Goal: Transaction & Acquisition: Purchase product/service

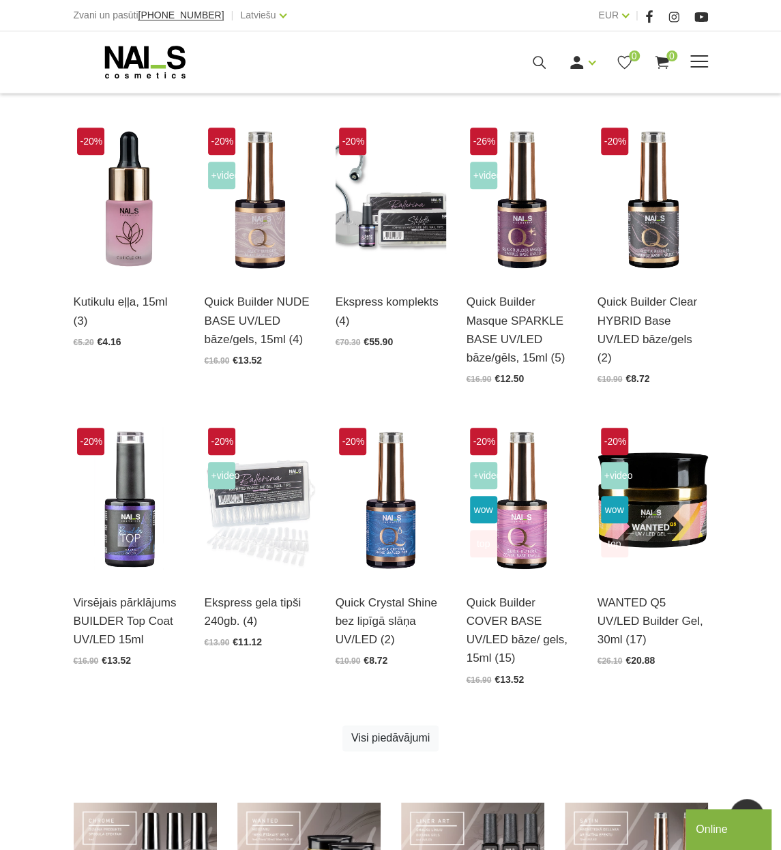
scroll to position [273, 0]
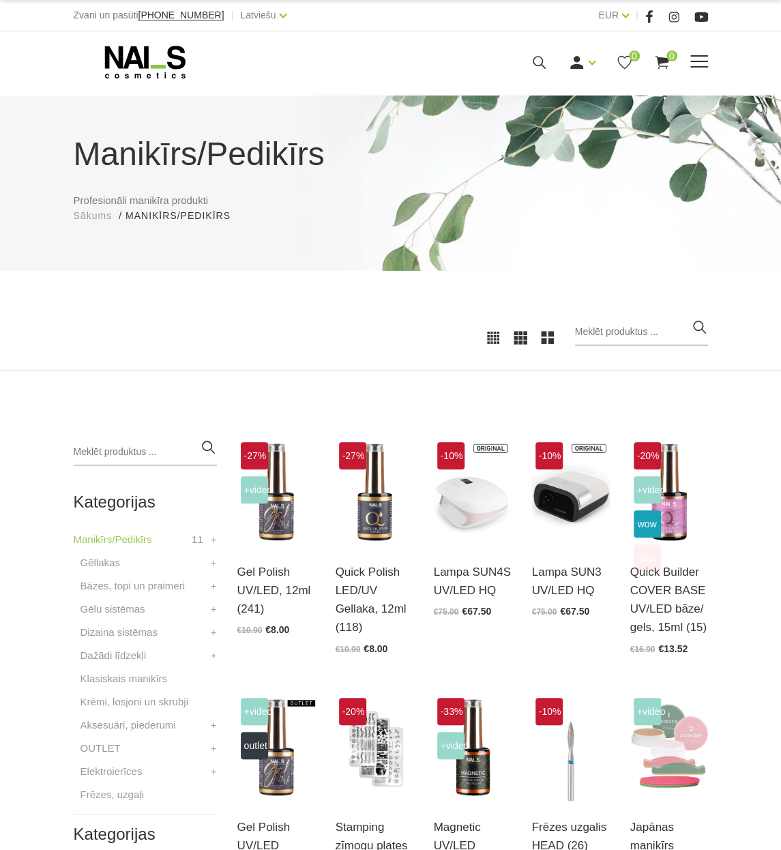
click at [694, 62] on span at bounding box center [699, 62] width 18 height 14
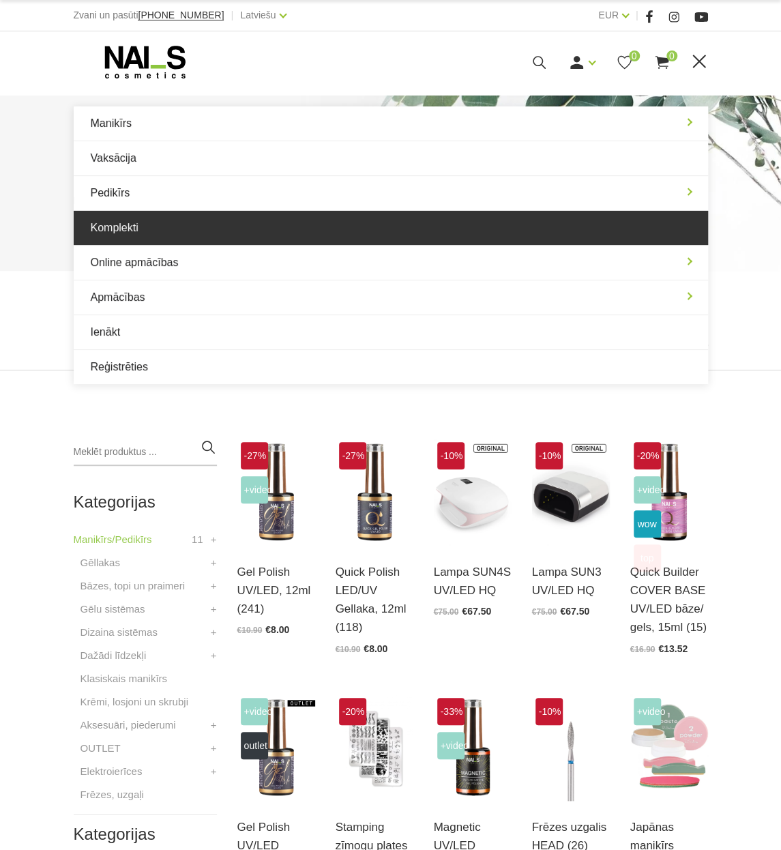
click at [224, 223] on link "Komplekti" at bounding box center [391, 228] width 634 height 34
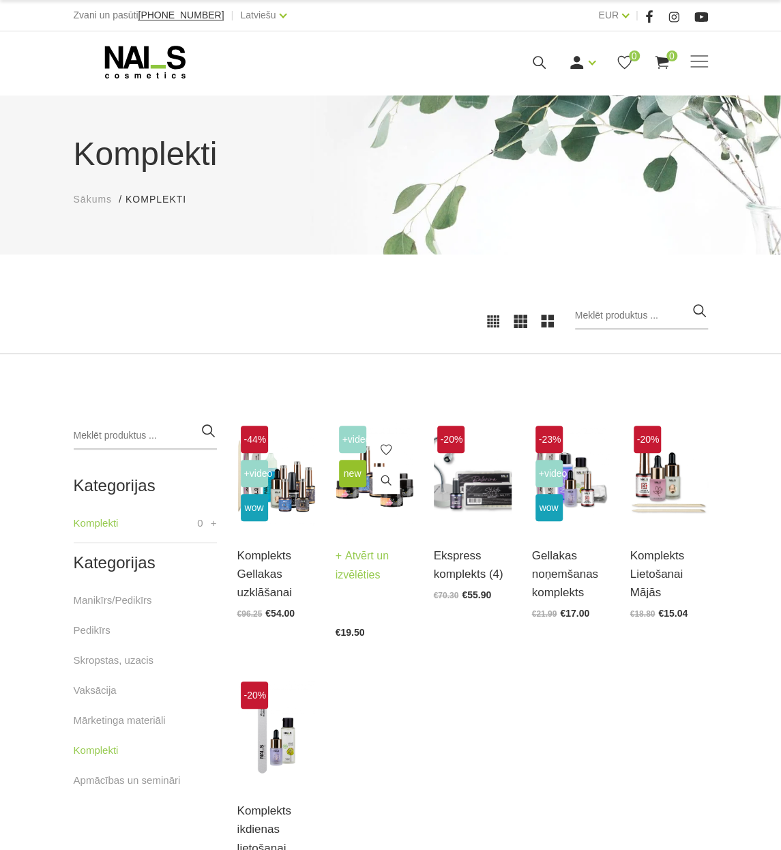
click at [368, 579] on link "Atvērt un izvēlēties" at bounding box center [375, 565] width 78 height 38
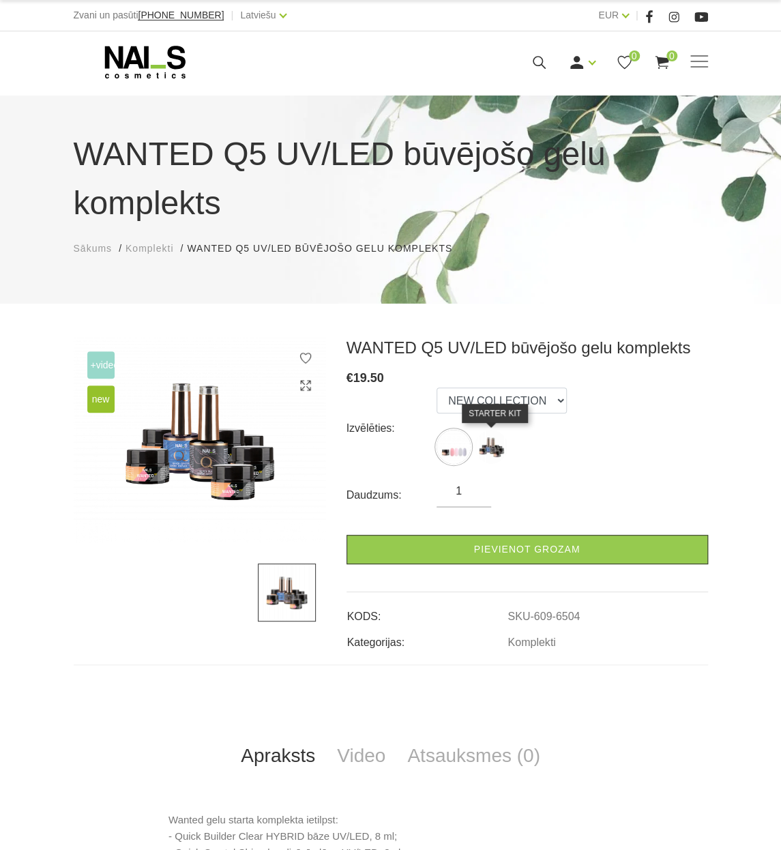
click at [481, 452] on img at bounding box center [491, 447] width 34 height 34
select select "6452"
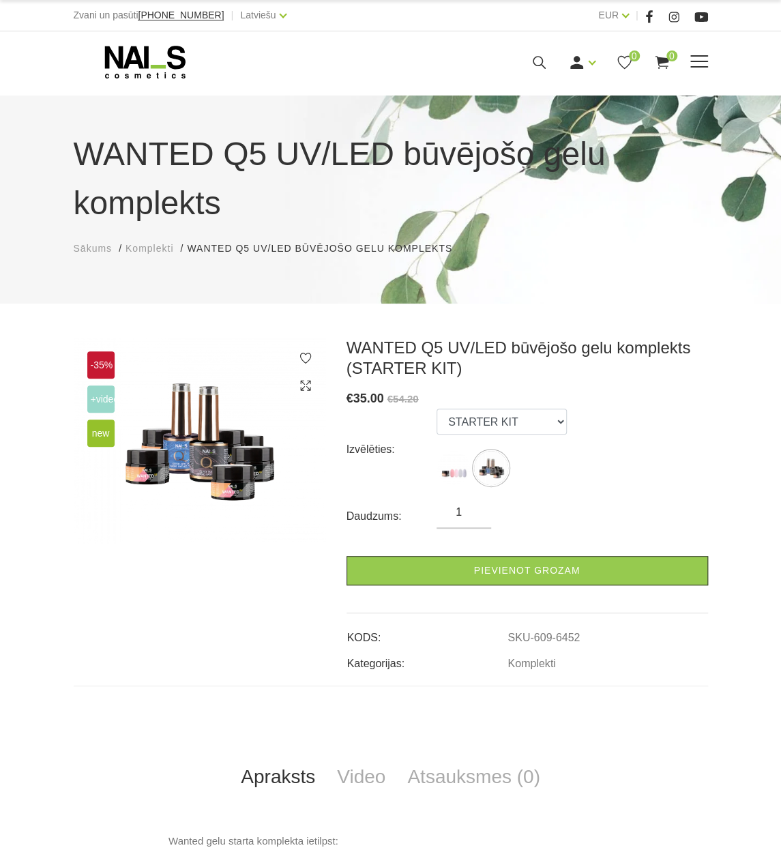
click at [532, 59] on icon at bounding box center [539, 62] width 17 height 17
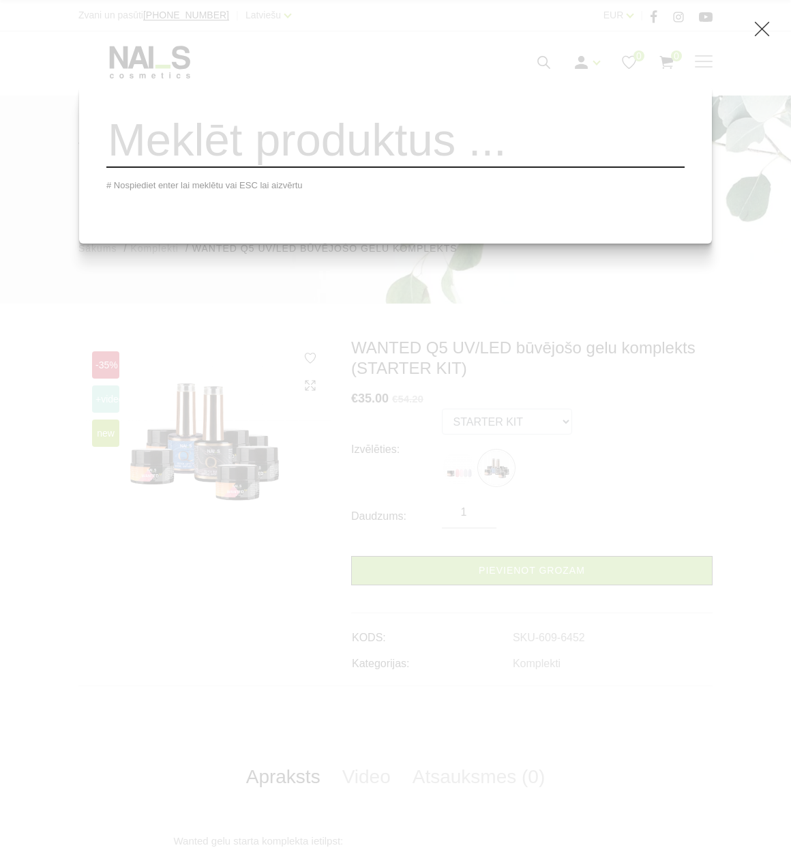
drag, startPoint x: 529, startPoint y: 136, endPoint x: 542, endPoint y: 103, distance: 35.2
click at [530, 136] on input "search" at bounding box center [395, 140] width 578 height 55
type input "pro"
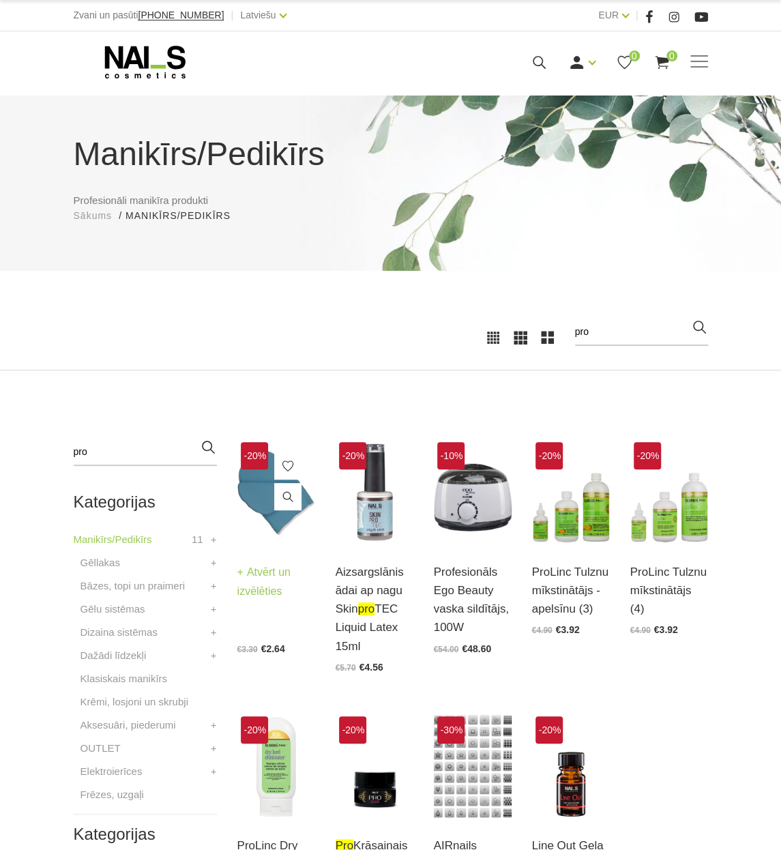
scroll to position [136, 0]
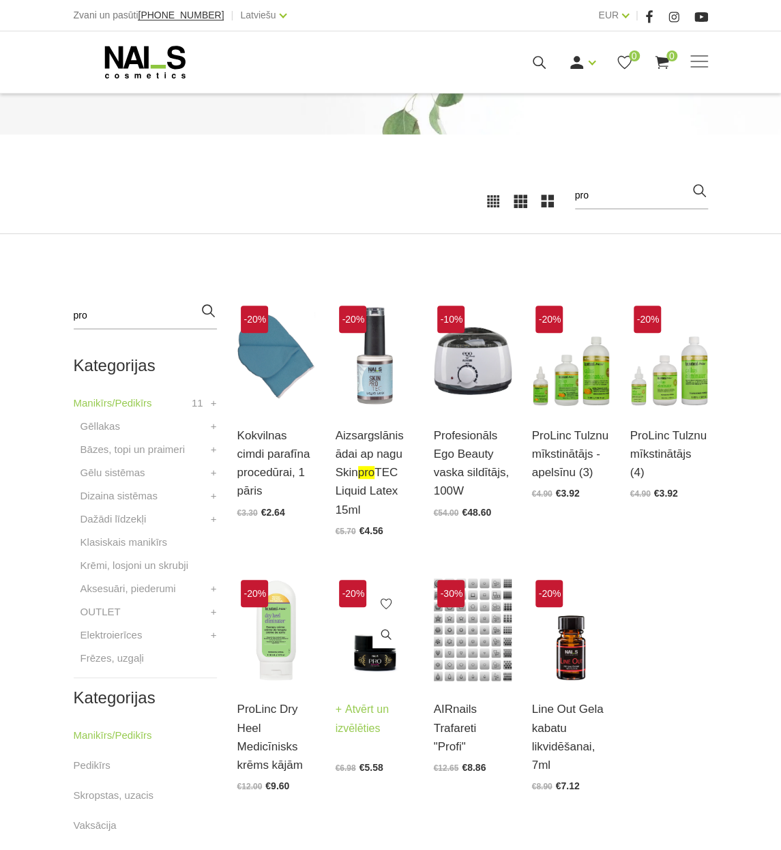
click at [363, 662] on img at bounding box center [375, 629] width 78 height 107
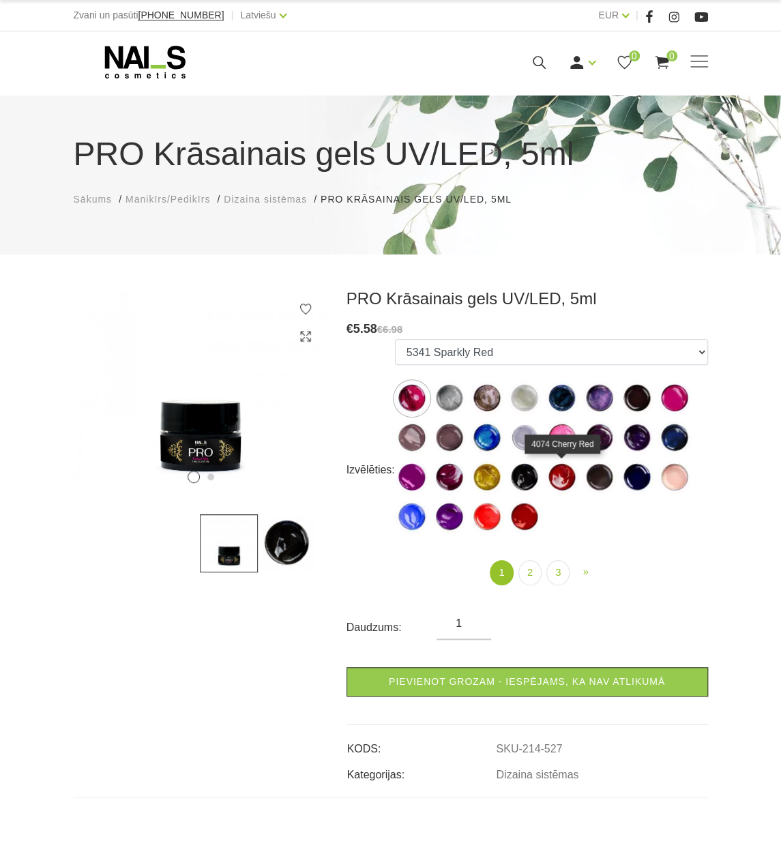
click at [569, 479] on img at bounding box center [562, 477] width 34 height 34
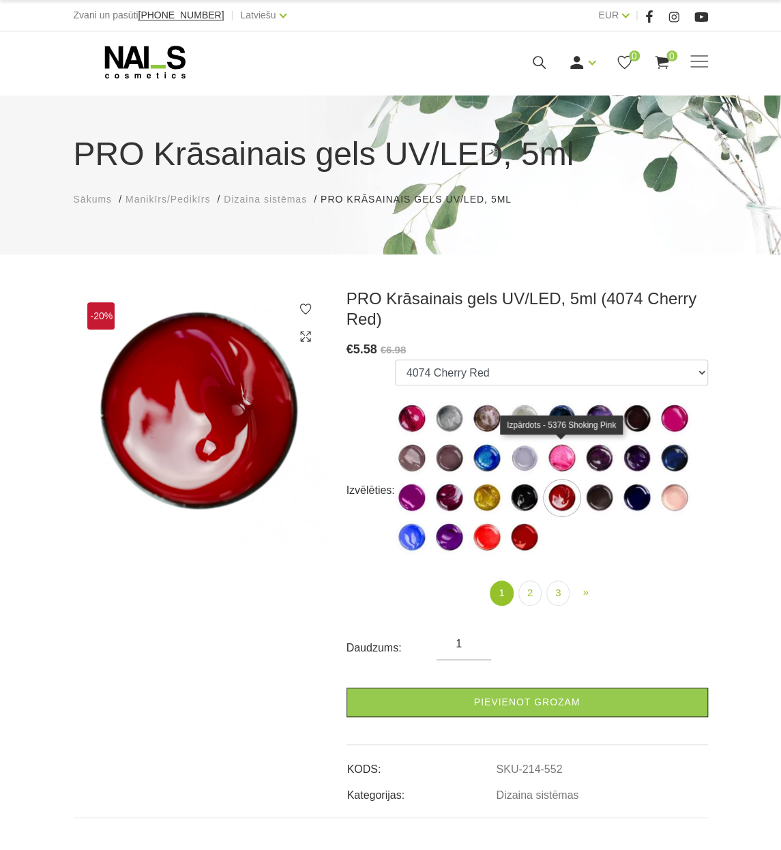
click at [563, 456] on img at bounding box center [562, 458] width 34 height 34
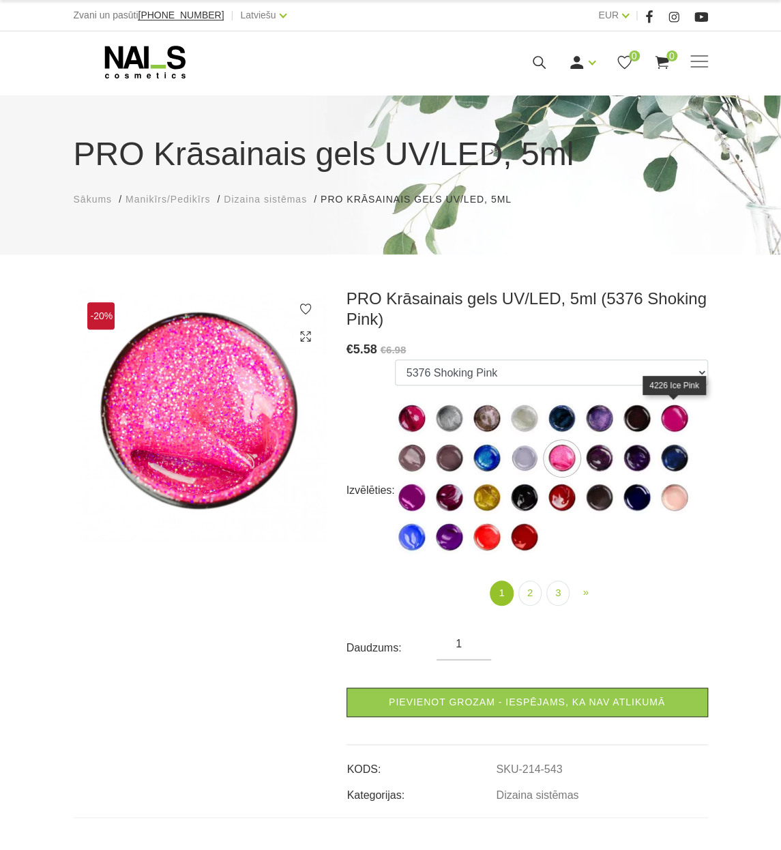
click at [672, 417] on img at bounding box center [674, 419] width 34 height 34
select select "537"
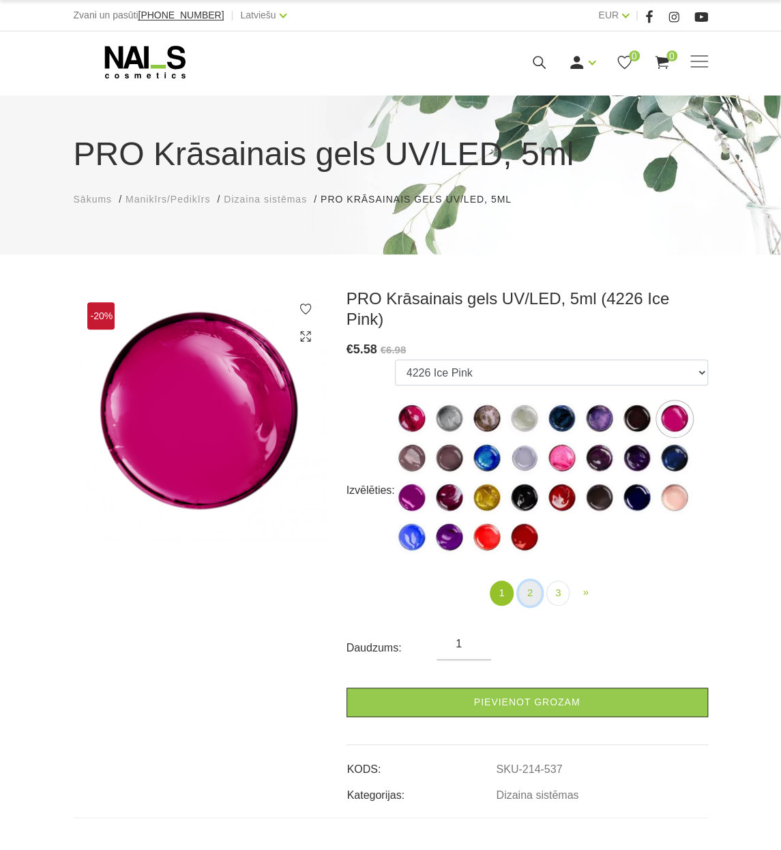
click at [529, 580] on link "2" at bounding box center [529, 592] width 23 height 25
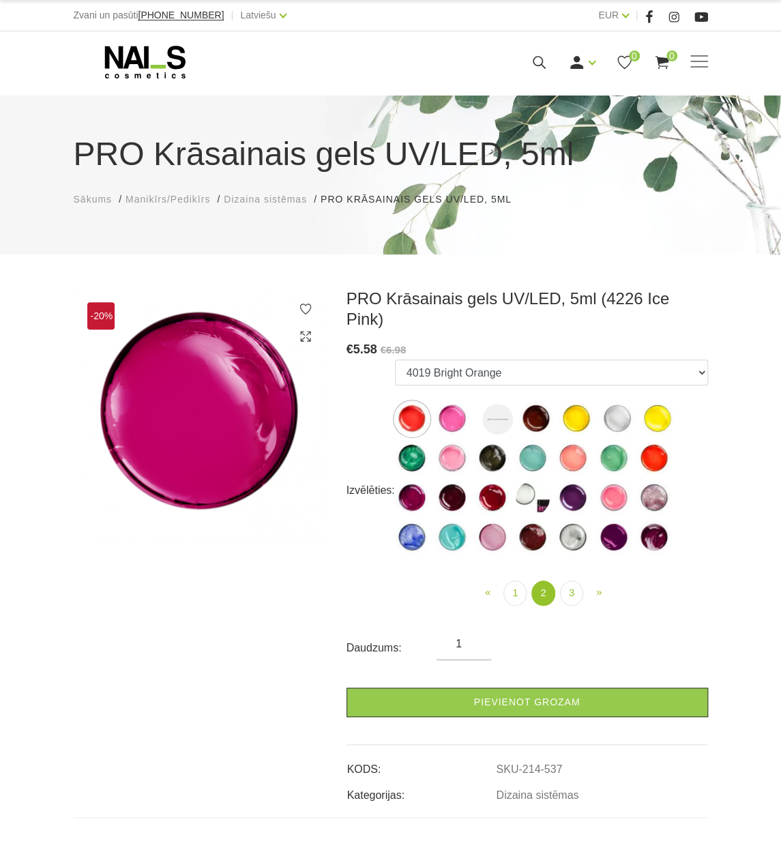
click at [449, 402] on img at bounding box center [452, 419] width 34 height 34
select select "562"
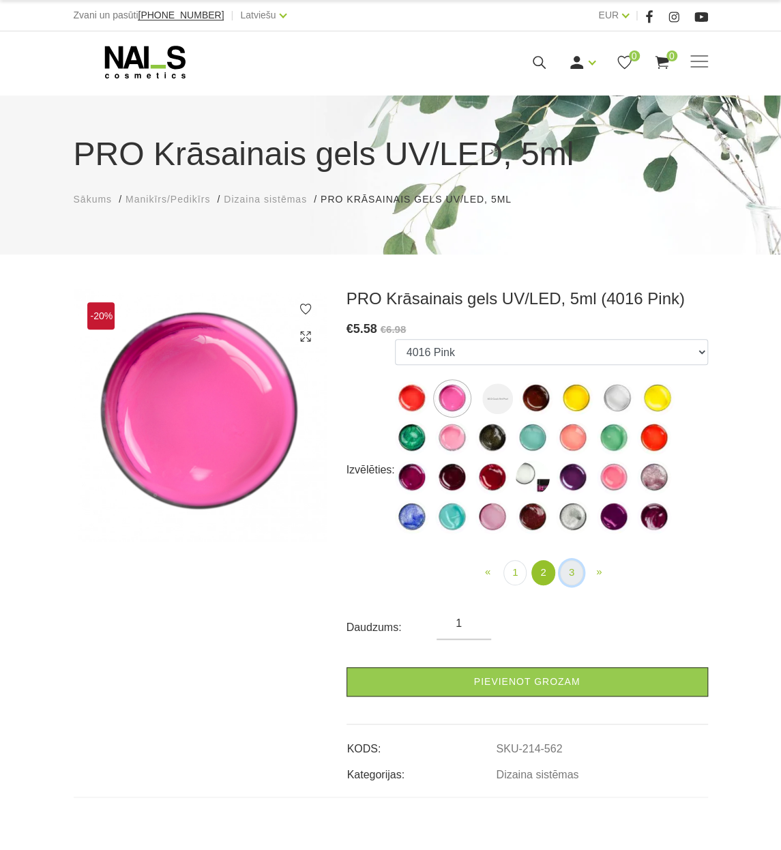
click at [569, 578] on link "3" at bounding box center [571, 572] width 23 height 25
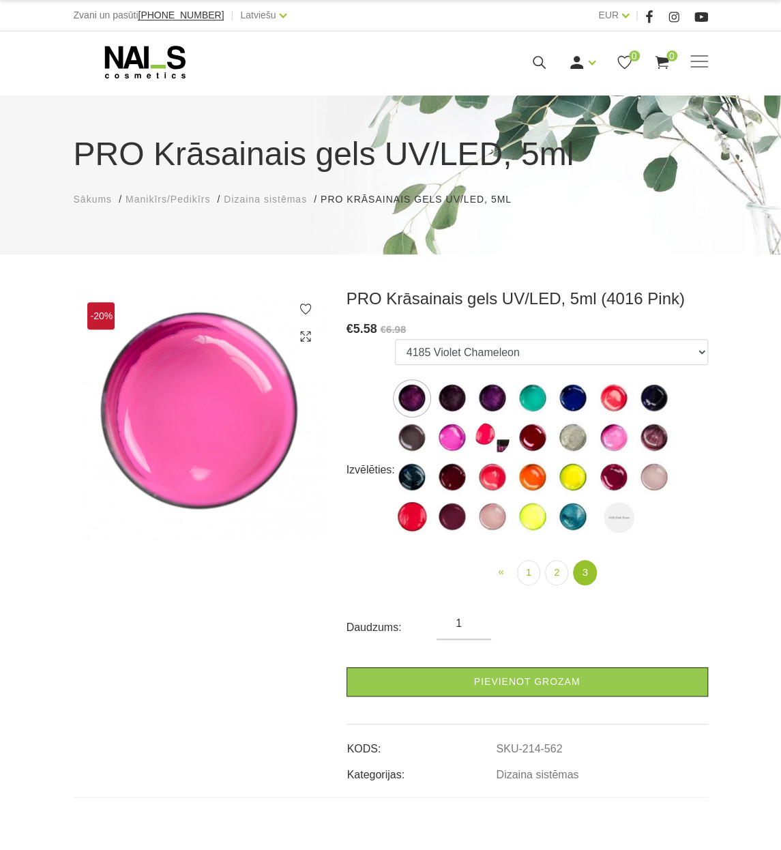
click at [612, 449] on img at bounding box center [614, 438] width 34 height 34
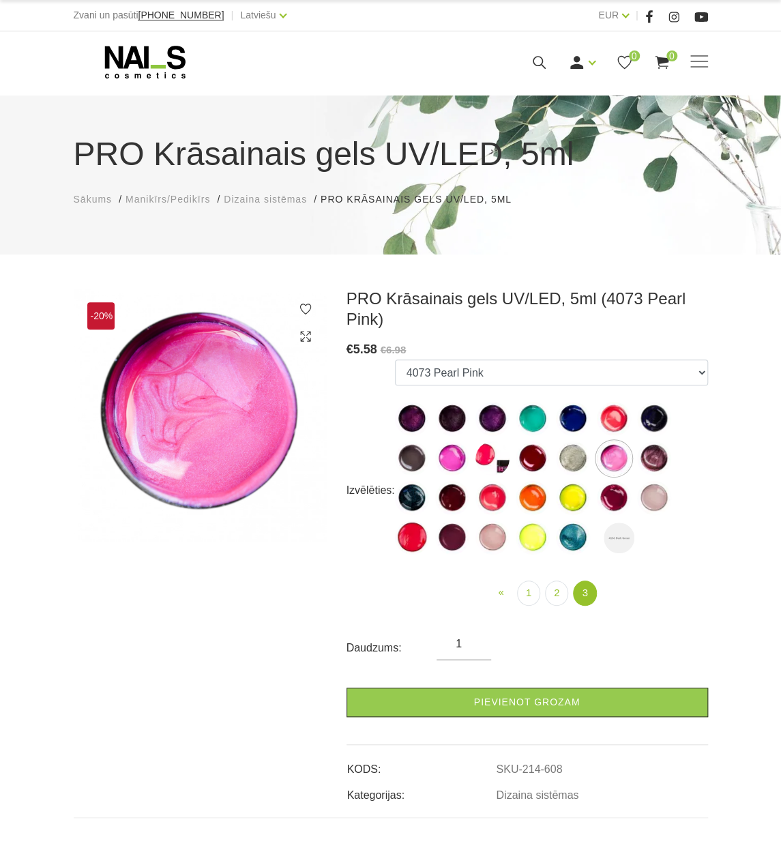
click at [447, 445] on img at bounding box center [452, 458] width 34 height 34
select select "604"
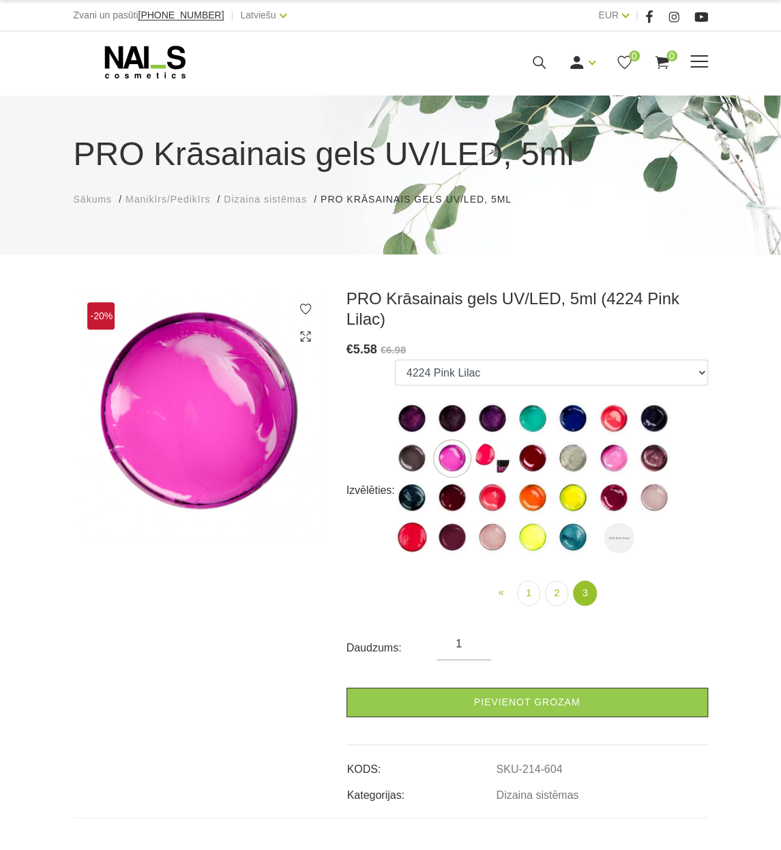
click at [164, 59] on icon at bounding box center [145, 62] width 143 height 34
